Goal: Find specific page/section: Find specific page/section

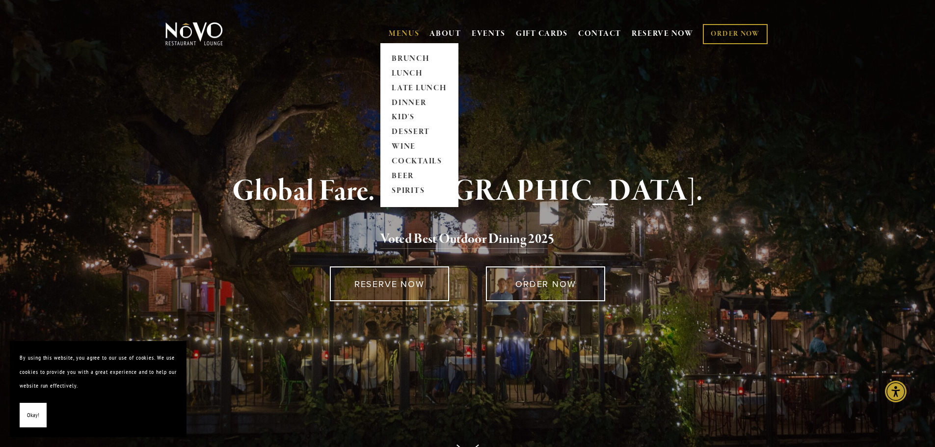
click at [414, 32] on link "MENUS" at bounding box center [404, 34] width 31 height 10
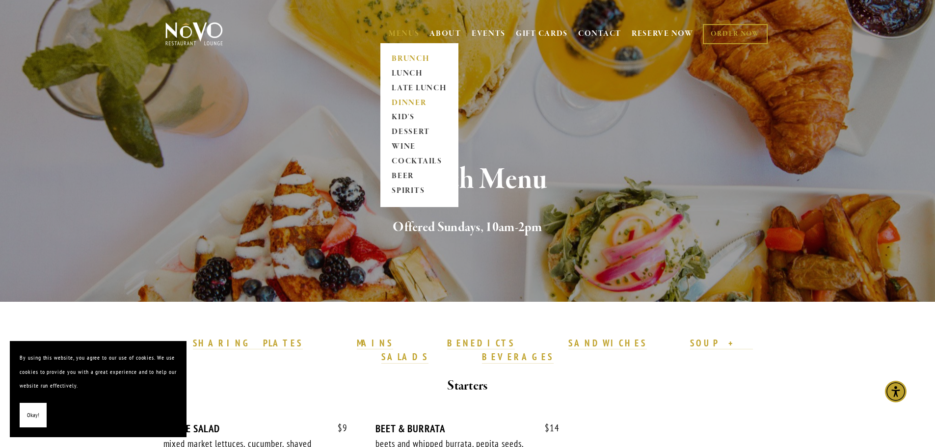
click at [395, 106] on link "DINNER" at bounding box center [419, 103] width 61 height 15
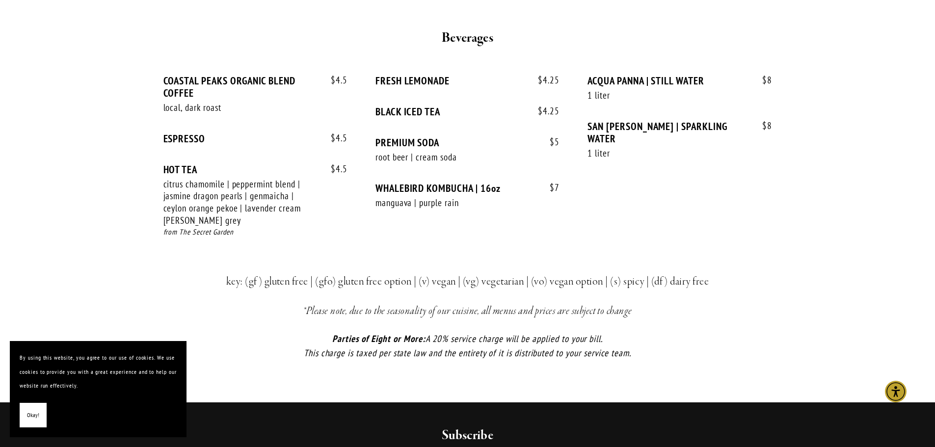
scroll to position [2112, 0]
